Goal: Information Seeking & Learning: Learn about a topic

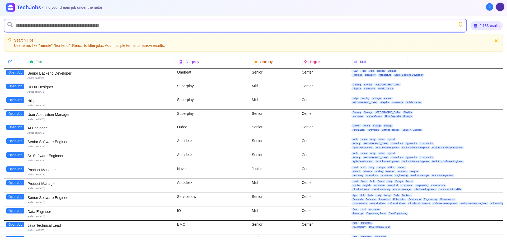
click at [77, 24] on input "text" at bounding box center [235, 25] width 462 height 13
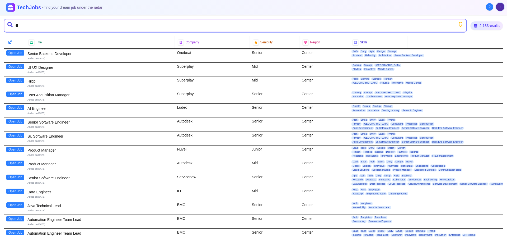
type input "*"
type input "*******"
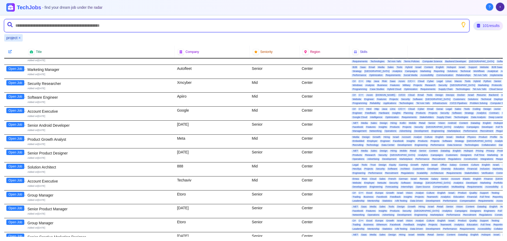
scroll to position [1237, 0]
